Goal: Complete application form

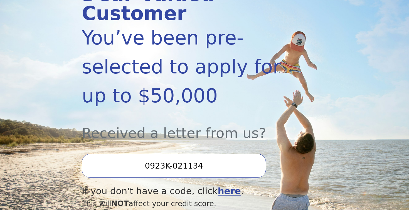
scroll to position [109, 0]
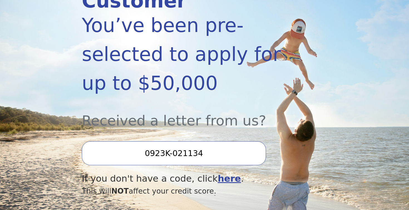
click at [174, 141] on input "0923K-021134" at bounding box center [174, 153] width 184 height 24
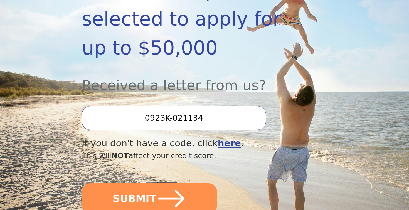
scroll to position [145, 0]
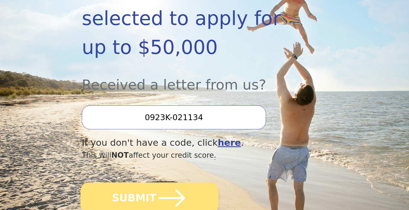
click at [170, 183] on icon "submit" at bounding box center [171, 198] width 31 height 31
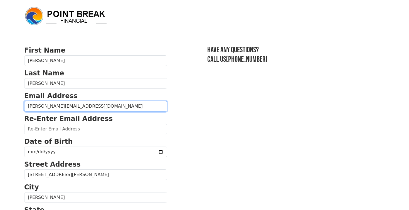
type input "[PERSON_NAME][EMAIL_ADDRESS][DOMAIN_NAME]"
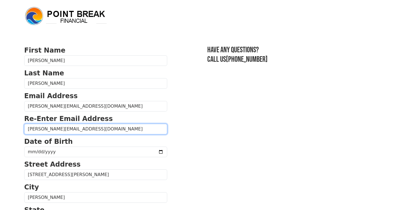
type input "[PERSON_NAME][EMAIL_ADDRESS][DOMAIN_NAME]"
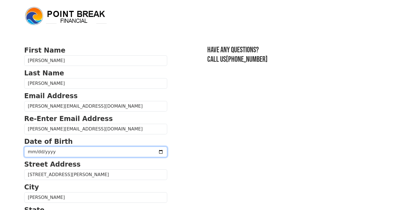
click at [30, 151] on input "date" at bounding box center [95, 151] width 143 height 11
type input "[DATE]"
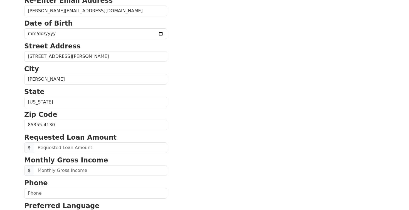
scroll to position [119, 0]
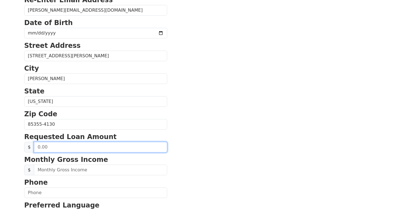
click at [78, 150] on input "text" at bounding box center [100, 147] width 133 height 11
drag, startPoint x: 74, startPoint y: 145, endPoint x: 21, endPoint y: 145, distance: 53.4
click at [21, 145] on div "First Name [PERSON_NAME] Last Name [PERSON_NAME] Email Address [PERSON_NAME][EM…" at bounding box center [204, 112] width 367 height 462
type input "30,000.00"
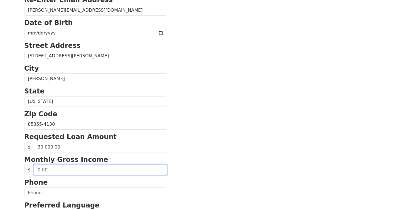
click at [58, 171] on input "text" at bounding box center [100, 170] width 133 height 11
type input "3,000.00"
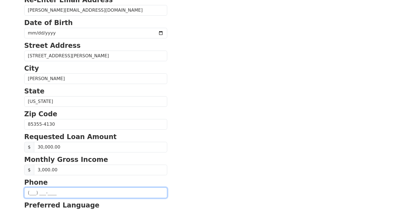
type input "(___) ___-___6"
type input "(5__) ___-____"
type input "[PHONE_NUMBER]"
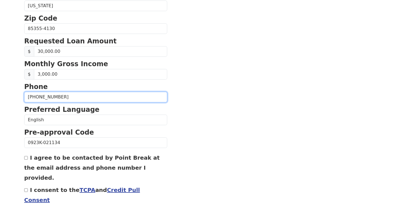
scroll to position [219, 0]
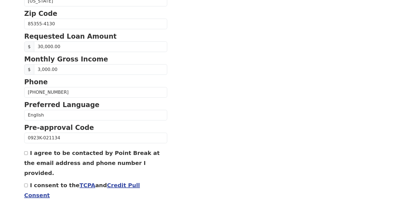
click at [27, 153] on input "I agree to be contacted by Point Break at the email address and phone number I …" at bounding box center [26, 153] width 4 height 4
checkbox input "true"
click at [26, 183] on input "I consent to the TCPA and Credit Pull Consent" at bounding box center [26, 185] width 4 height 4
checkbox input "true"
